Goal: Task Accomplishment & Management: Manage account settings

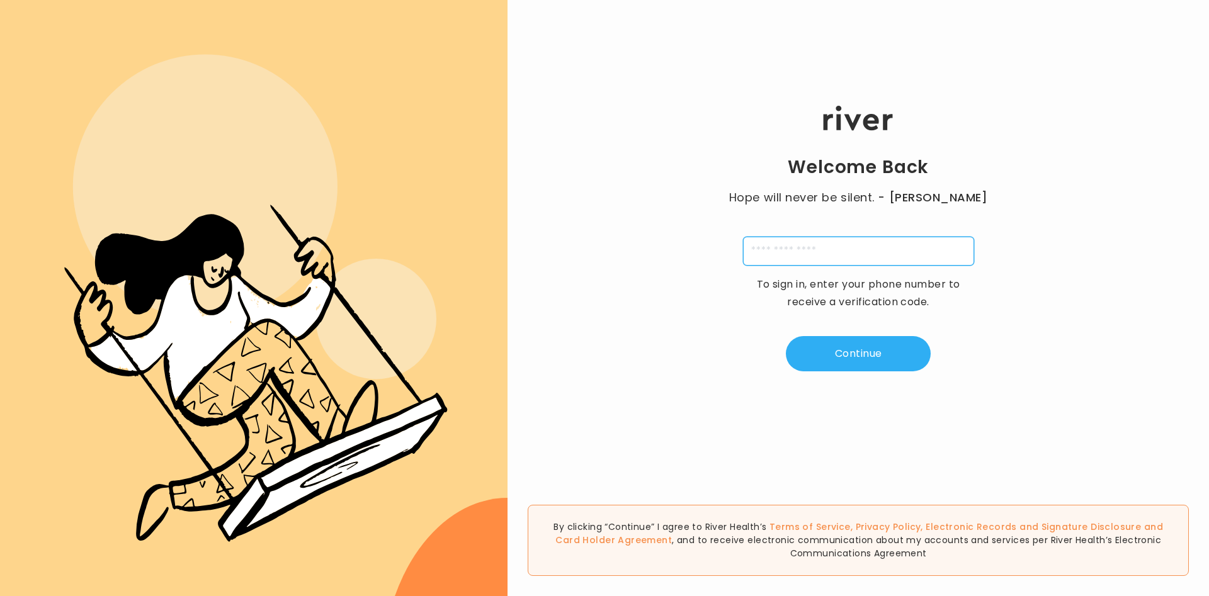
click at [818, 247] on input "tel" at bounding box center [858, 251] width 231 height 29
type input "**********"
click at [910, 349] on button "Continue" at bounding box center [858, 353] width 145 height 35
type input "*"
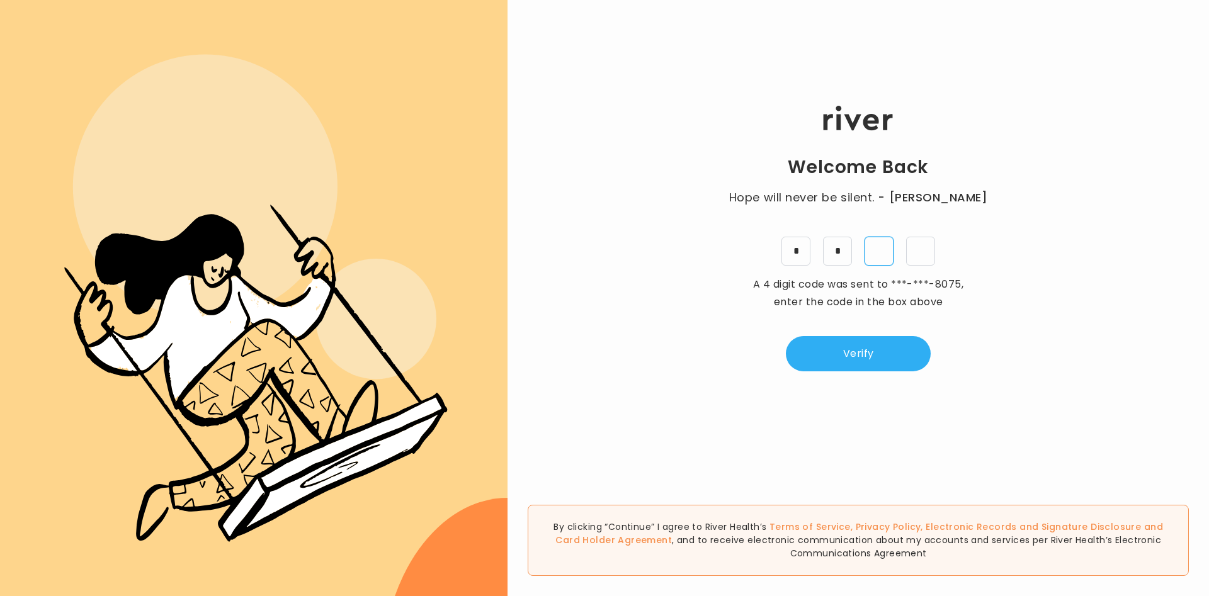
type input "*"
drag, startPoint x: 920, startPoint y: 376, endPoint x: 914, endPoint y: 365, distance: 13.0
click at [917, 371] on div "Welcome Back Hope will never be silent. - [PERSON_NAME] * * * * A 4 digit code …" at bounding box center [857, 239] width 701 height 358
click at [914, 365] on button "Verify" at bounding box center [858, 353] width 145 height 35
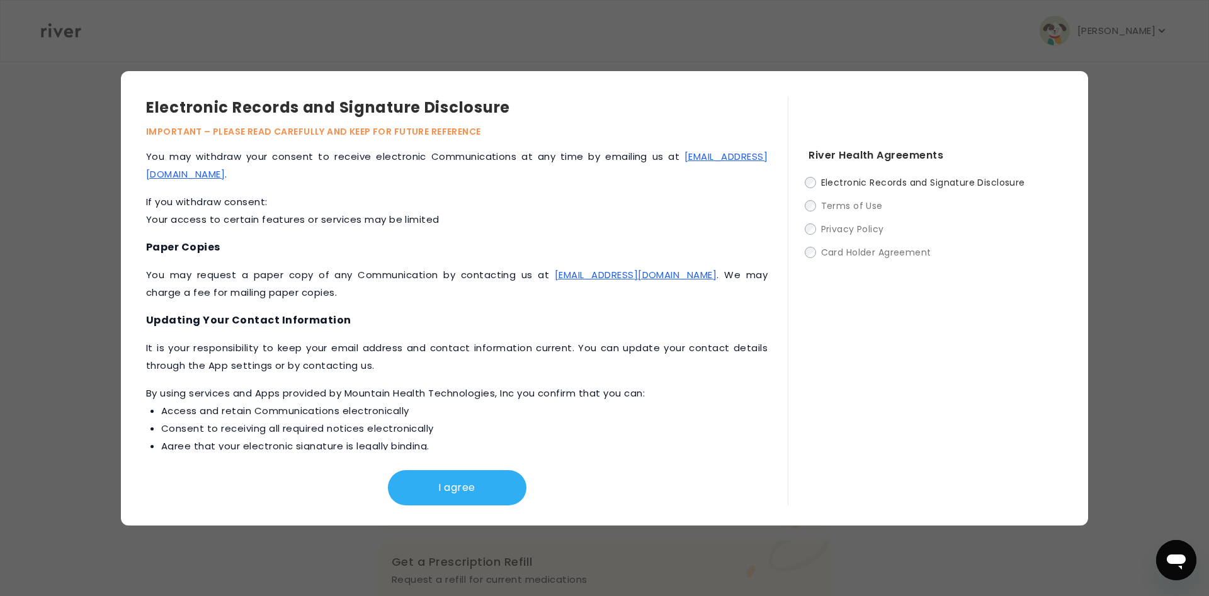
scroll to position [515, 0]
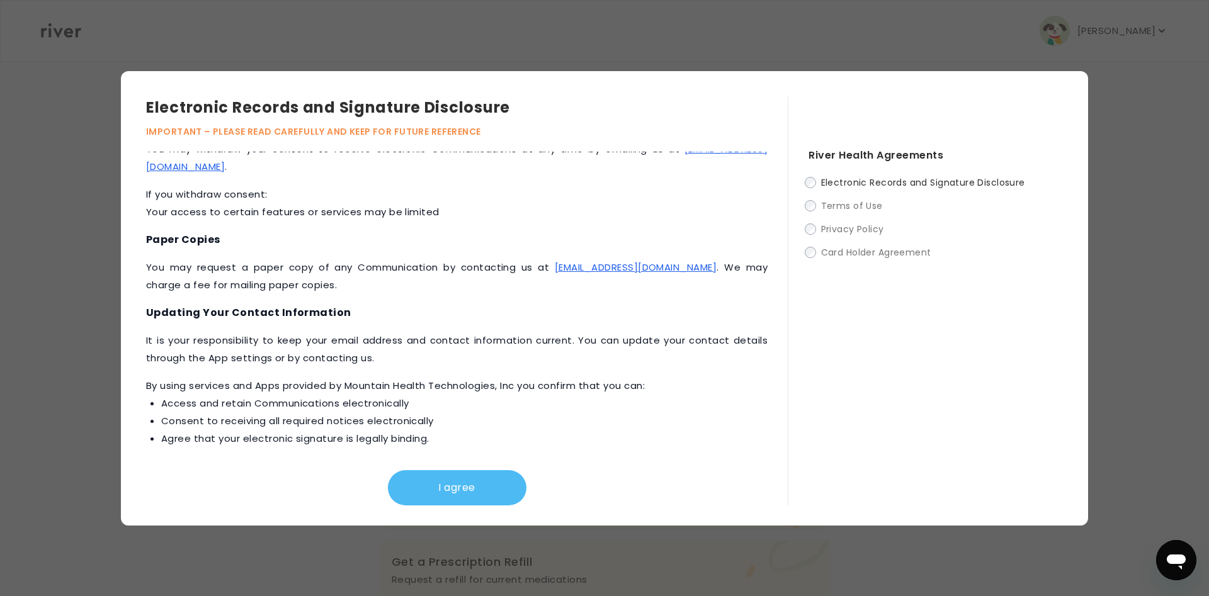
click at [444, 485] on button "I agree" at bounding box center [457, 487] width 139 height 35
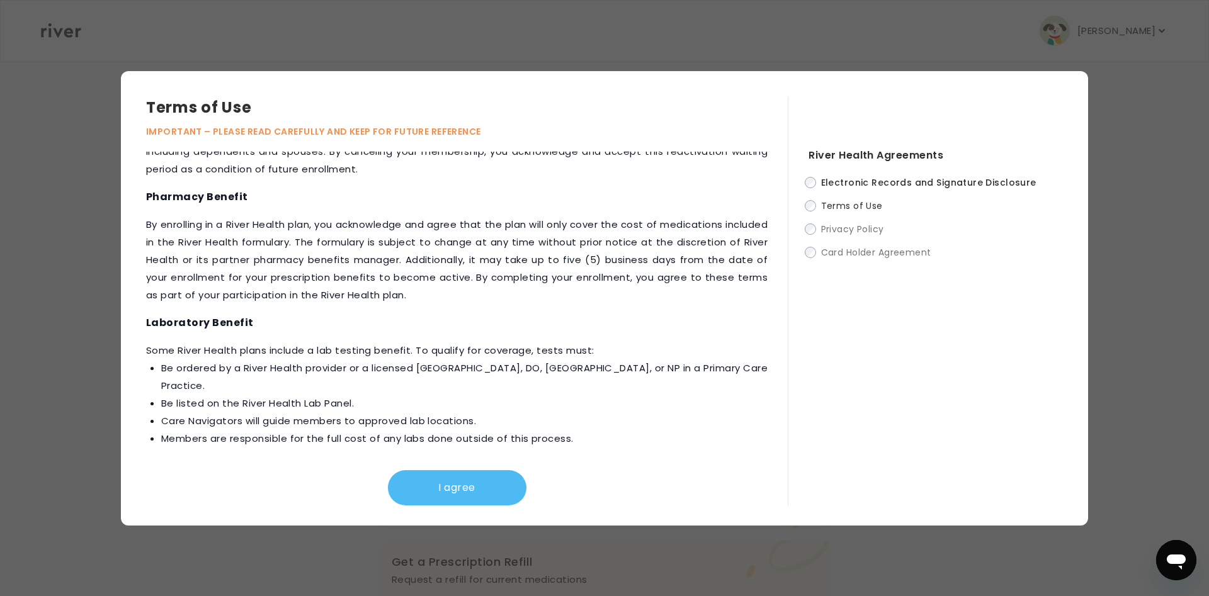
scroll to position [311, 0]
click at [479, 485] on button "I agree" at bounding box center [457, 487] width 139 height 35
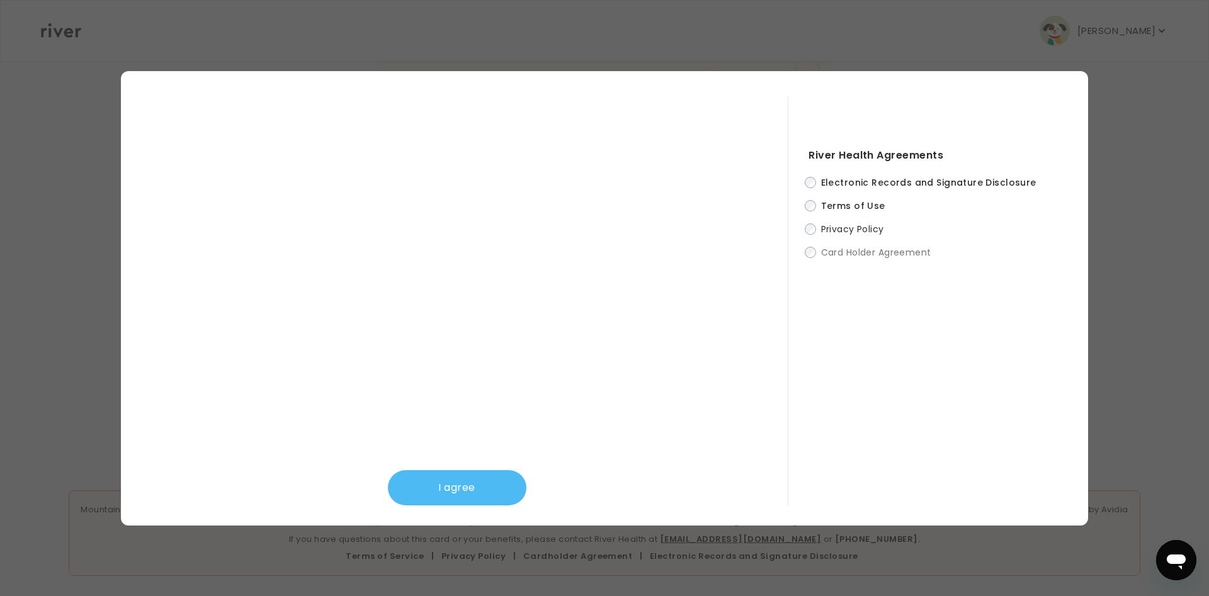
click at [434, 496] on button "I agree" at bounding box center [457, 487] width 139 height 35
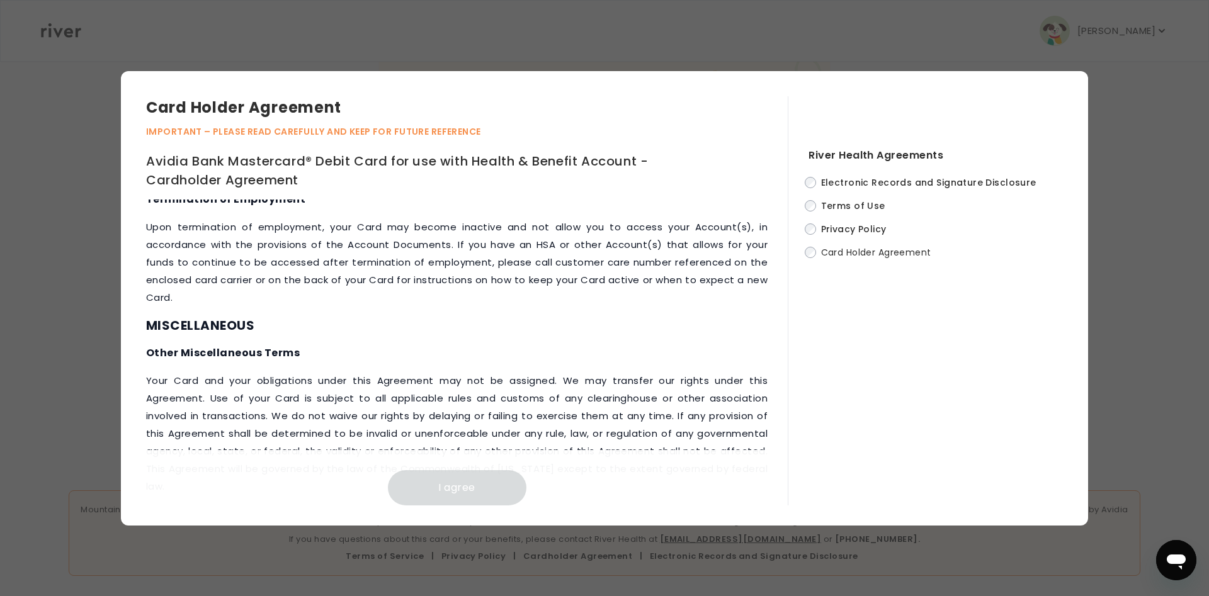
scroll to position [5209, 0]
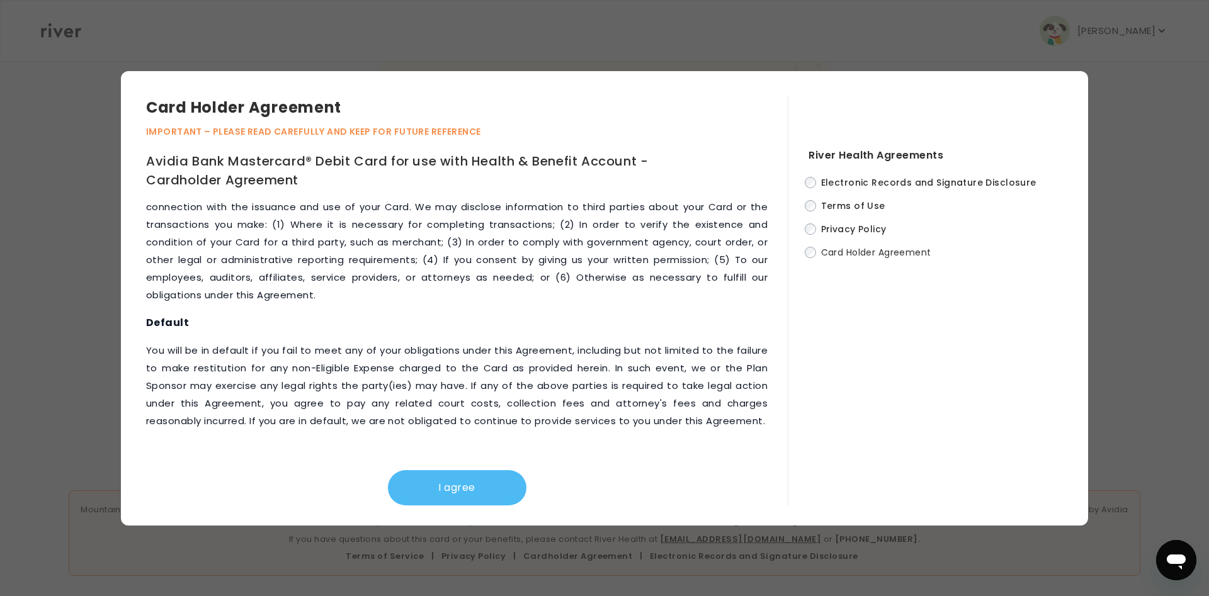
click at [512, 476] on button "I agree" at bounding box center [457, 487] width 139 height 35
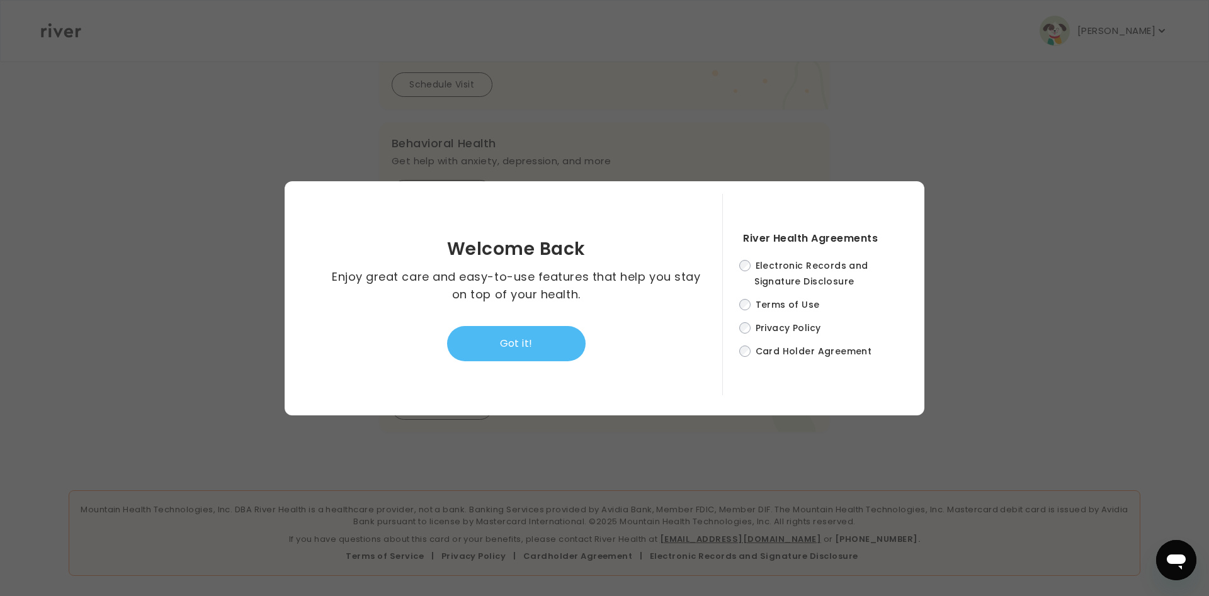
click at [535, 349] on button "Got it!" at bounding box center [516, 343] width 139 height 35
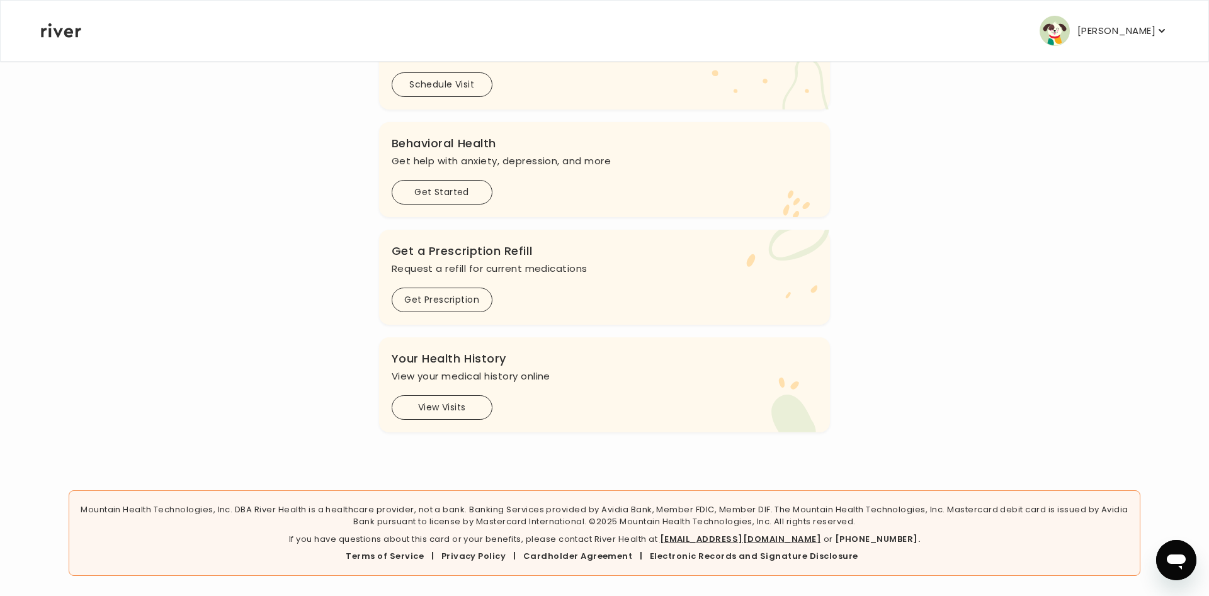
scroll to position [0, 0]
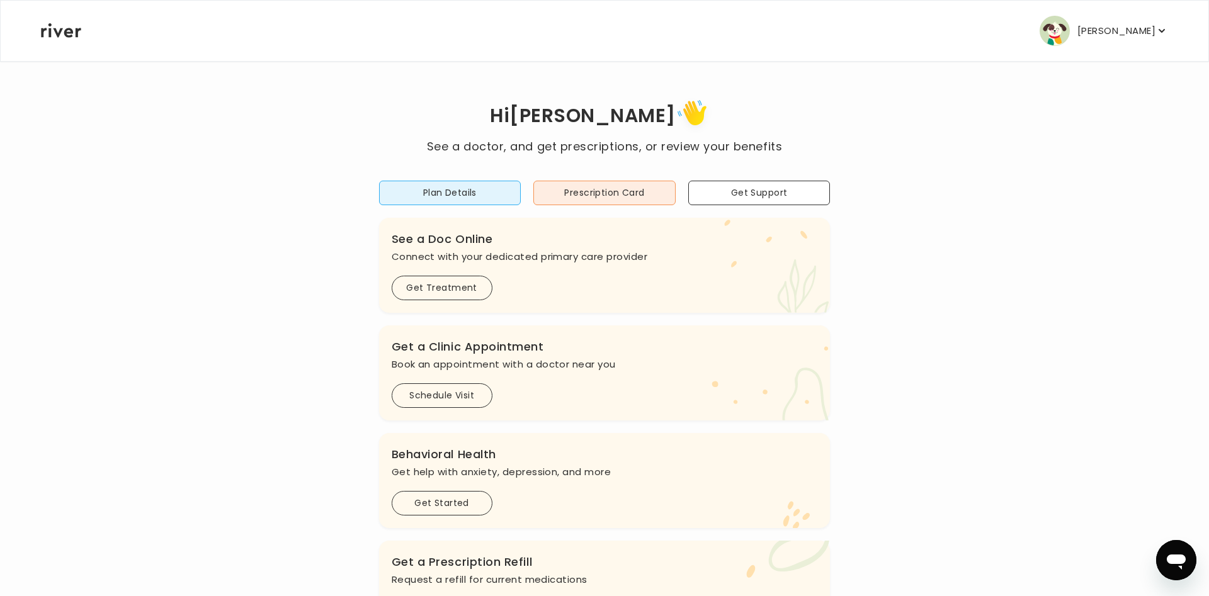
click at [1131, 13] on div "[PERSON_NAME] Profile Add Family Activate Card Reimbursement Terms of Service P…" at bounding box center [604, 31] width 1127 height 60
click at [1112, 47] on div "[PERSON_NAME] Profile Add Family Activate Card Reimbursement Terms of Service P…" at bounding box center [604, 31] width 1127 height 60
click at [1136, 21] on button "[PERSON_NAME]" at bounding box center [1103, 31] width 128 height 30
click at [993, 368] on div "Hi [PERSON_NAME] See a doctor, and get prescriptions, or review your benefits P…" at bounding box center [604, 420] width 1128 height 648
click at [1115, 32] on p "[PERSON_NAME]" at bounding box center [1116, 31] width 78 height 18
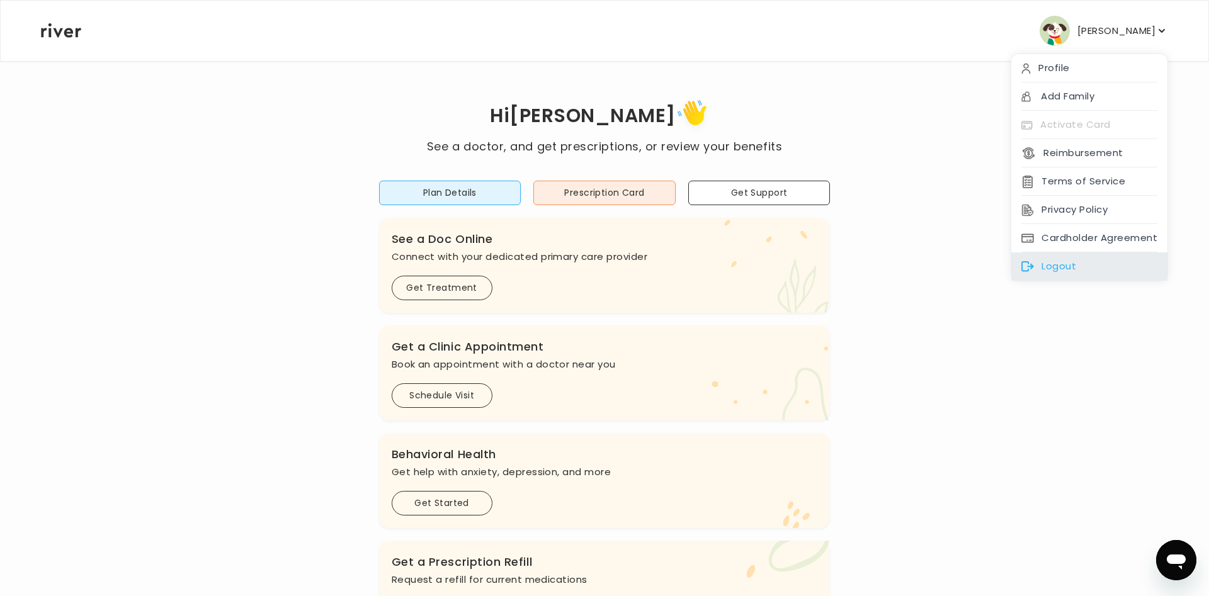
click at [1086, 271] on div "Logout" at bounding box center [1089, 266] width 156 height 28
